Goal: Task Accomplishment & Management: Manage account settings

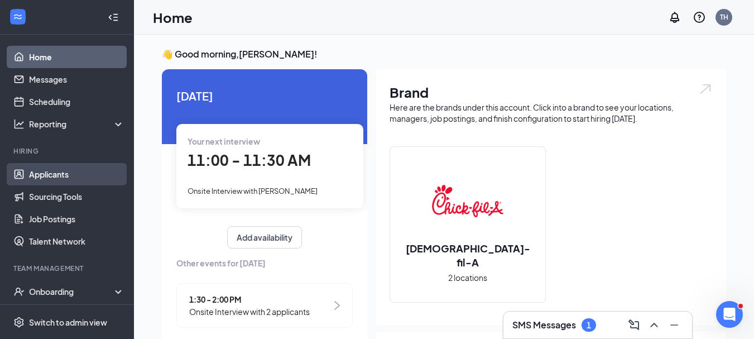
click at [41, 175] on link "Applicants" at bounding box center [76, 174] width 95 height 22
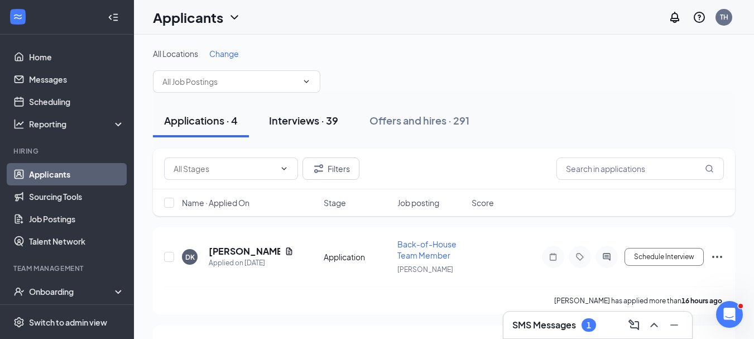
click at [306, 119] on div "Interviews · 39" at bounding box center [303, 120] width 69 height 14
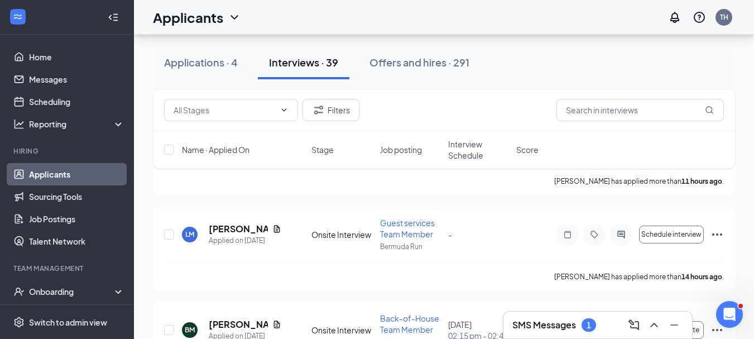
scroll to position [235, 0]
click at [587, 111] on input "text" at bounding box center [639, 110] width 167 height 22
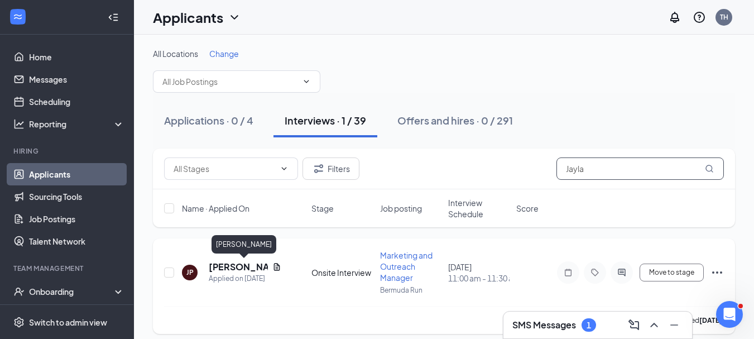
type input "Jayla"
click at [252, 265] on h5 "[PERSON_NAME]" at bounding box center [238, 266] width 59 height 12
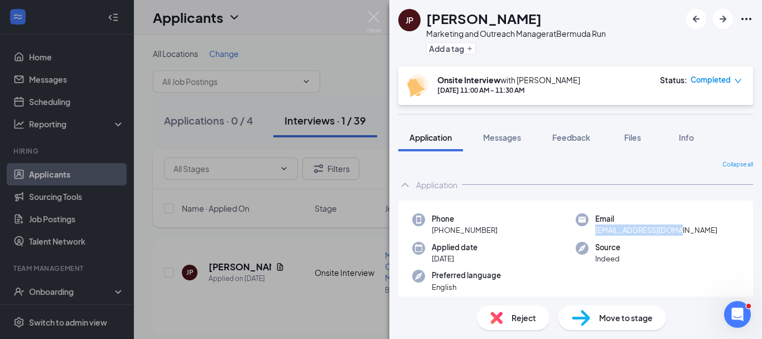
drag, startPoint x: 590, startPoint y: 234, endPoint x: 673, endPoint y: 233, distance: 83.1
click at [673, 233] on div "Email [EMAIL_ADDRESS][DOMAIN_NAME]" at bounding box center [657, 224] width 163 height 23
click at [693, 242] on div "Source Indeed" at bounding box center [657, 253] width 163 height 23
drag, startPoint x: 591, startPoint y: 232, endPoint x: 725, endPoint y: 234, distance: 133.9
click at [725, 234] on div "Email [EMAIL_ADDRESS][DOMAIN_NAME]" at bounding box center [657, 224] width 163 height 23
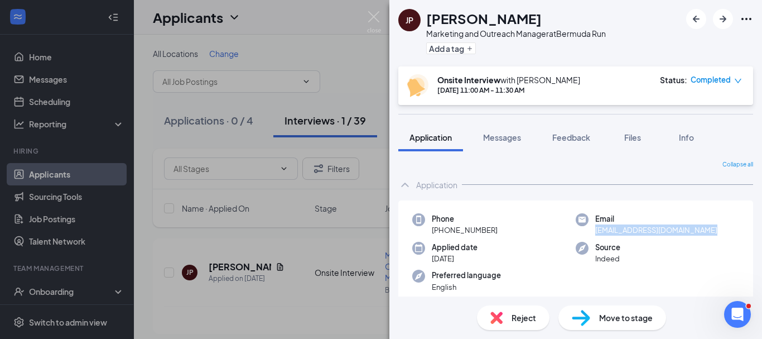
copy span "[EMAIL_ADDRESS][DOMAIN_NAME]"
click at [524, 316] on span "Reject" at bounding box center [523, 317] width 25 height 12
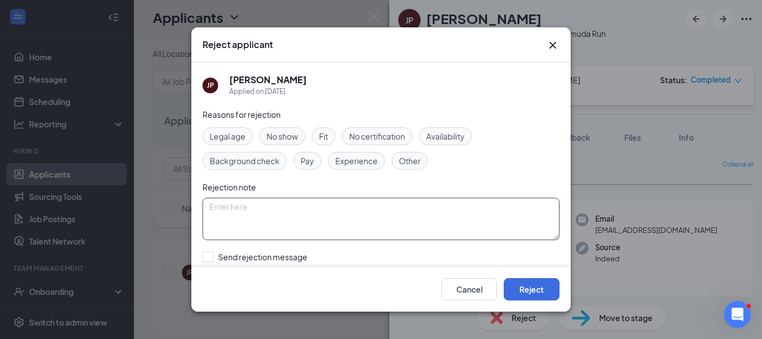
click at [360, 218] on textarea at bounding box center [380, 218] width 357 height 42
type textarea "T"
type textarea "Very talented, but not outgoing enough for our needs at this time."
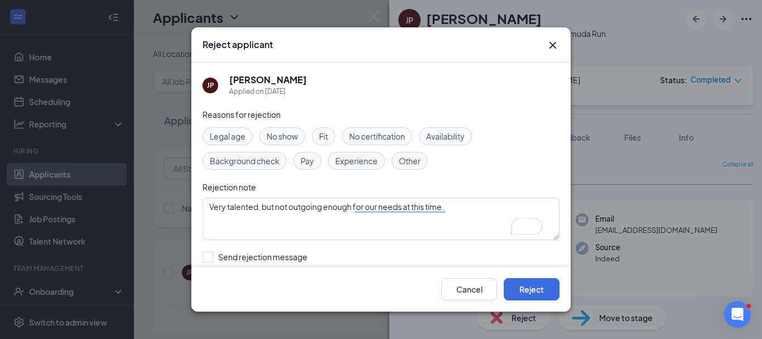
click at [407, 162] on span "Other" at bounding box center [410, 161] width 22 height 12
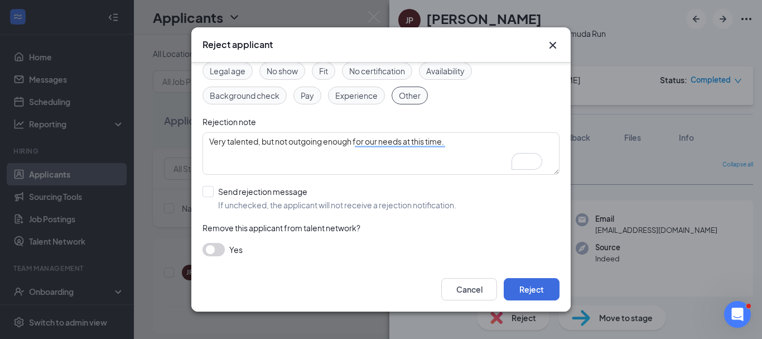
click at [222, 249] on button "button" at bounding box center [213, 249] width 22 height 13
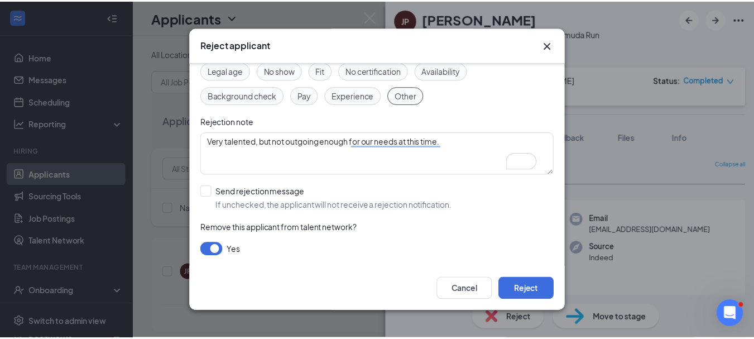
scroll to position [115, 0]
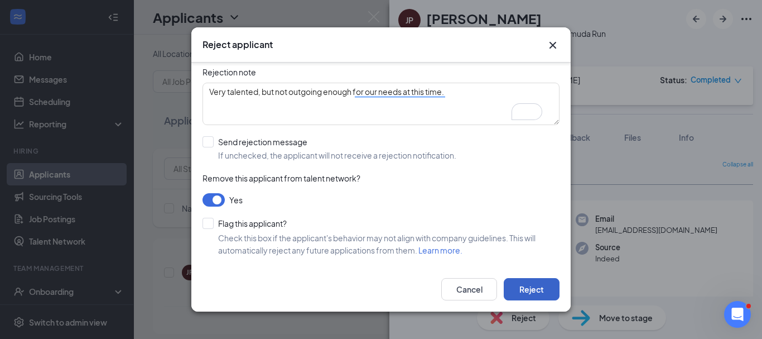
click at [520, 291] on button "Reject" at bounding box center [532, 289] width 56 height 22
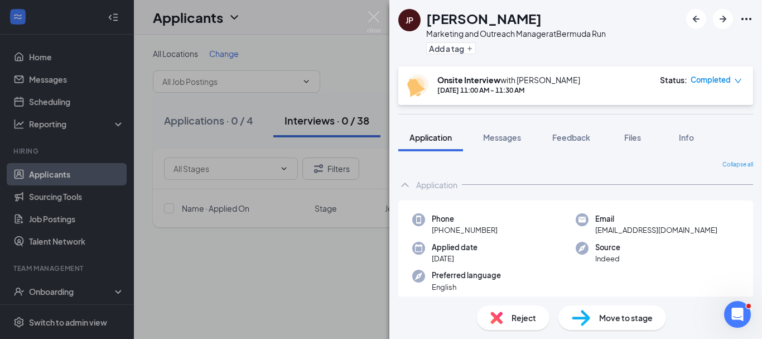
click at [369, 208] on div "[PERSON_NAME] Marketing and Outreach Manager at Bermuda Run Add a tag Onsite In…" at bounding box center [381, 169] width 762 height 339
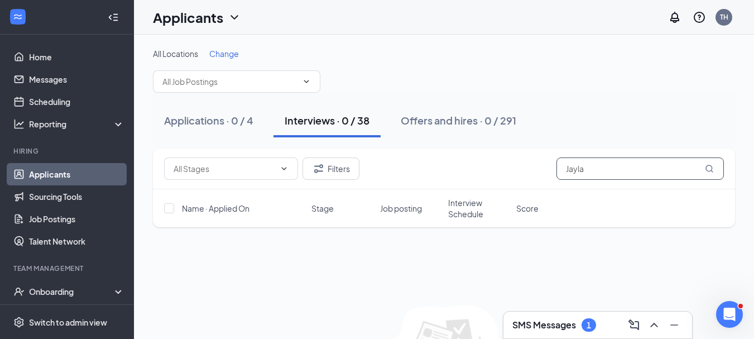
click at [597, 169] on input "Jayla" at bounding box center [639, 168] width 167 height 22
type input "J"
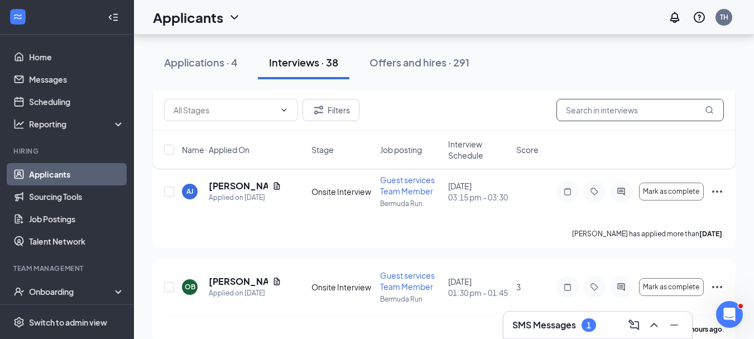
scroll to position [562, 0]
